Goal: Navigation & Orientation: Find specific page/section

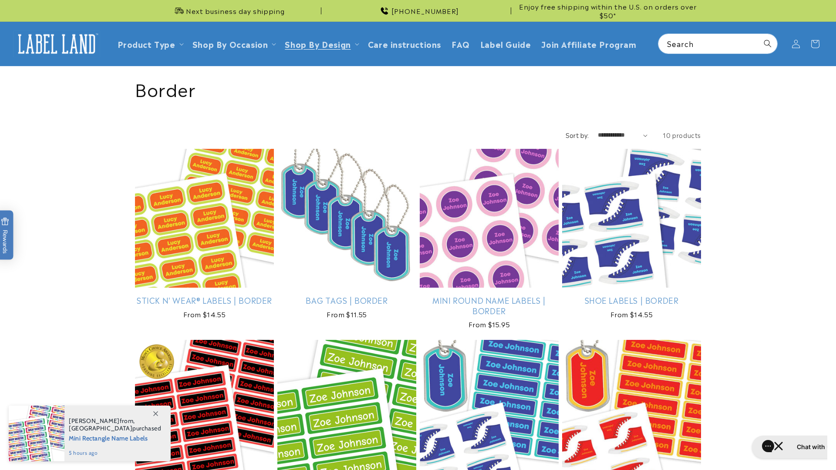
scroll to position [609, 0]
